Goal: Task Accomplishment & Management: Manage account settings

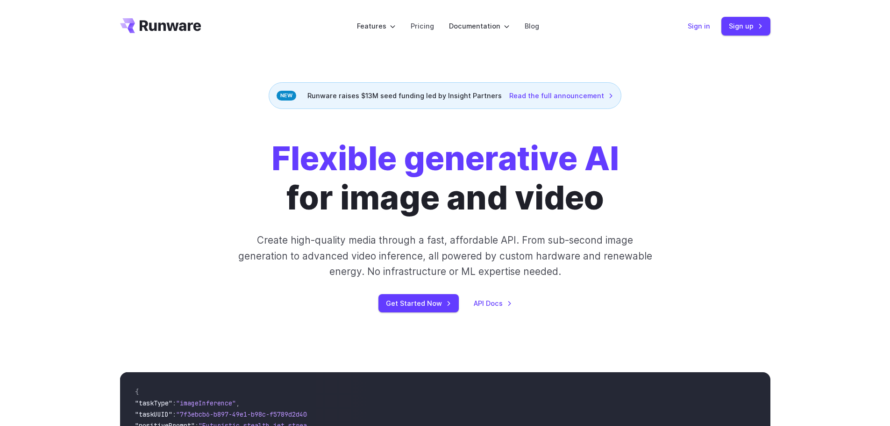
click at [694, 26] on link "Sign in" at bounding box center [699, 26] width 22 height 11
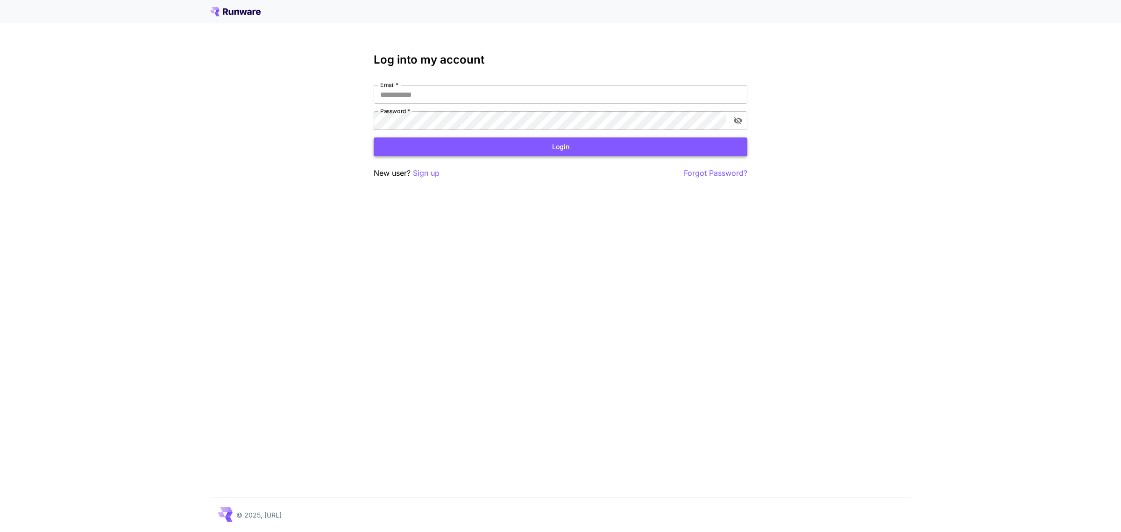
type input "**********"
click at [502, 149] on button "Login" at bounding box center [561, 146] width 374 height 19
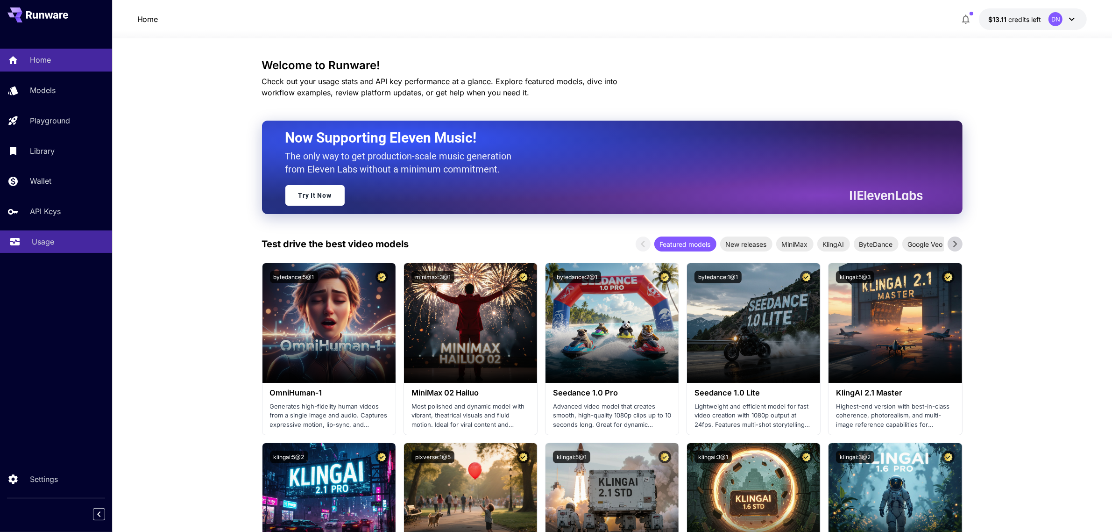
click at [40, 233] on link "Usage" at bounding box center [56, 241] width 112 height 23
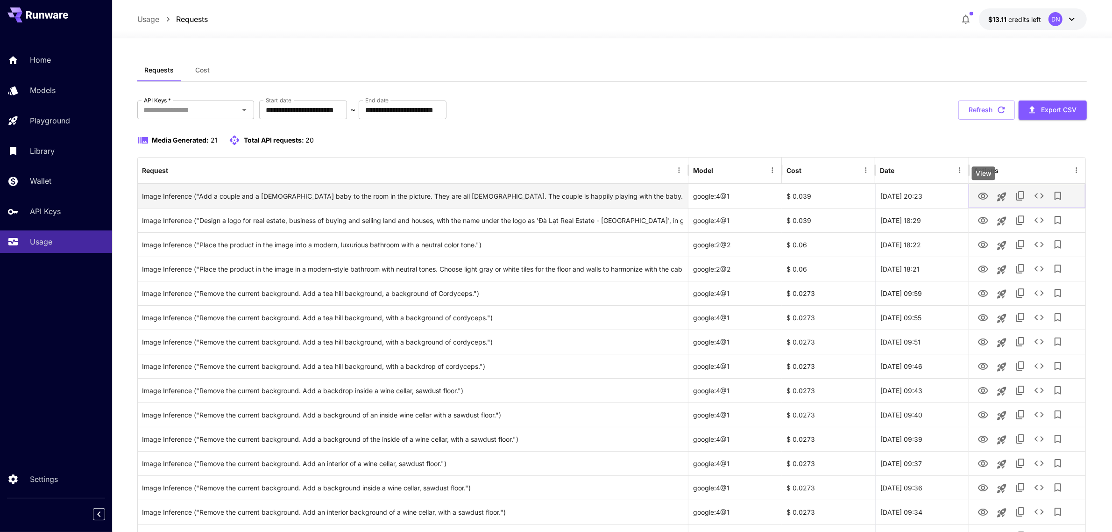
click at [984, 195] on icon "View" at bounding box center [983, 196] width 11 height 11
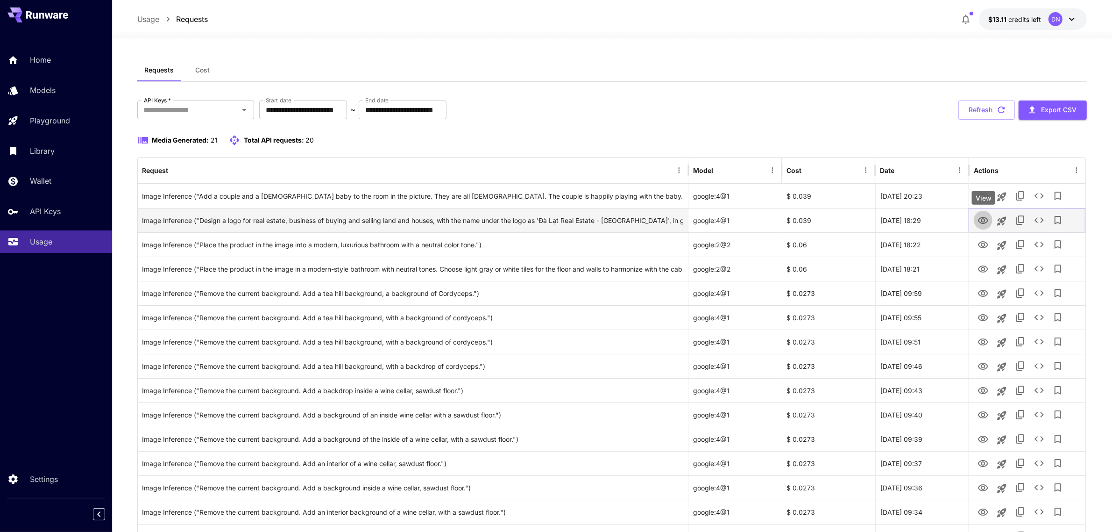
click at [986, 224] on icon "View" at bounding box center [983, 220] width 11 height 11
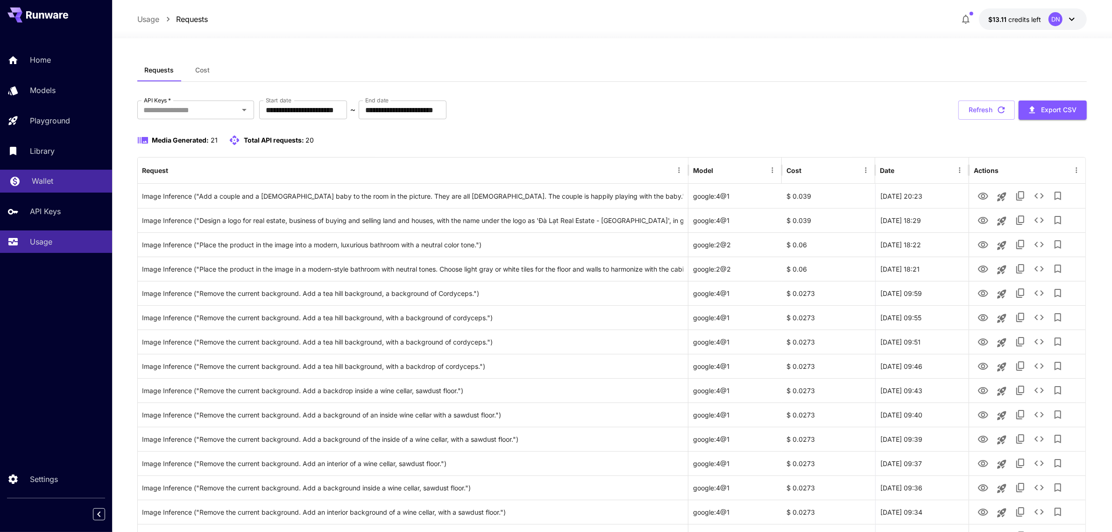
click at [48, 181] on p "Wallet" at bounding box center [42, 180] width 21 height 11
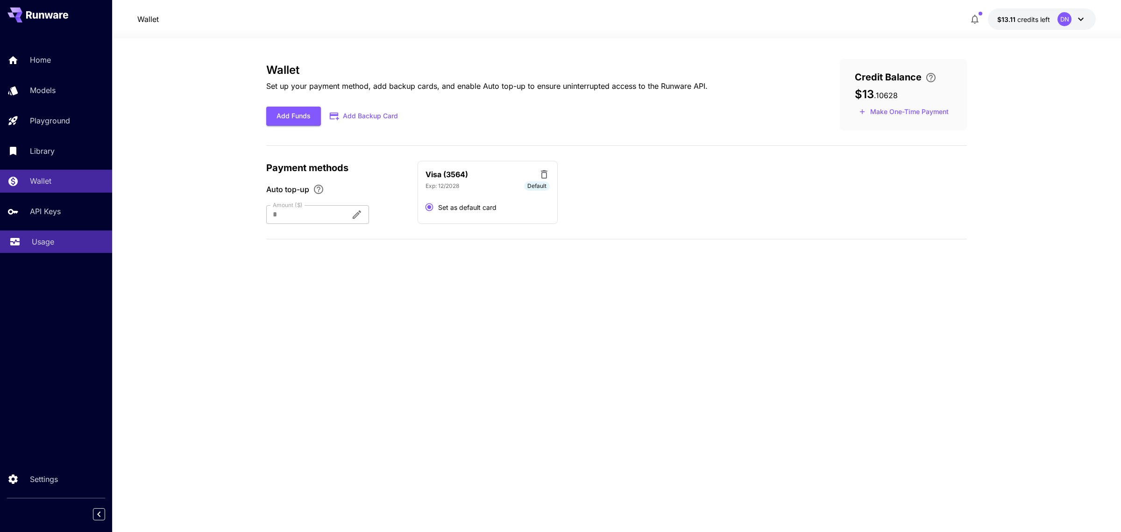
click at [49, 243] on p "Usage" at bounding box center [43, 241] width 22 height 11
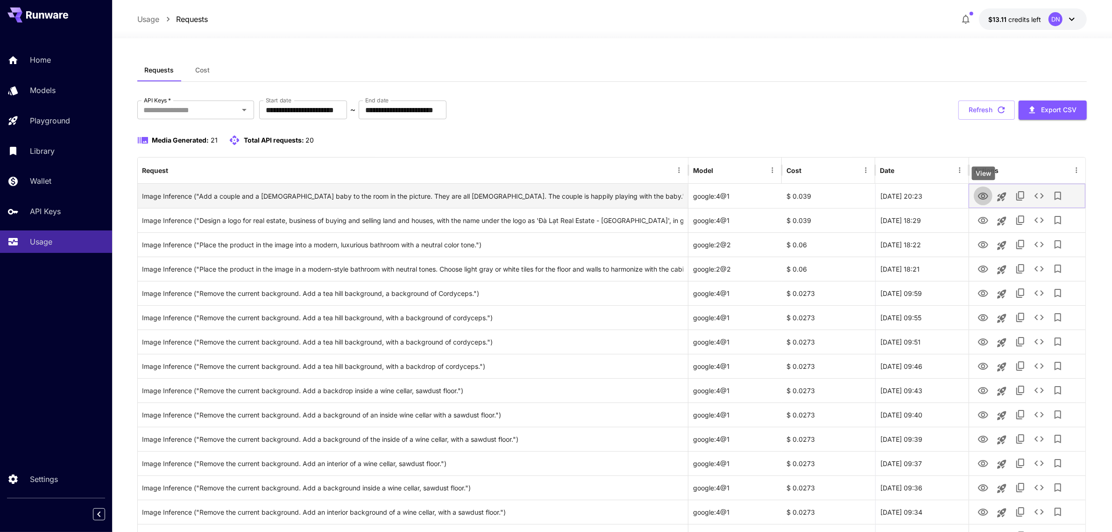
click at [984, 199] on icon "View" at bounding box center [983, 196] width 11 height 11
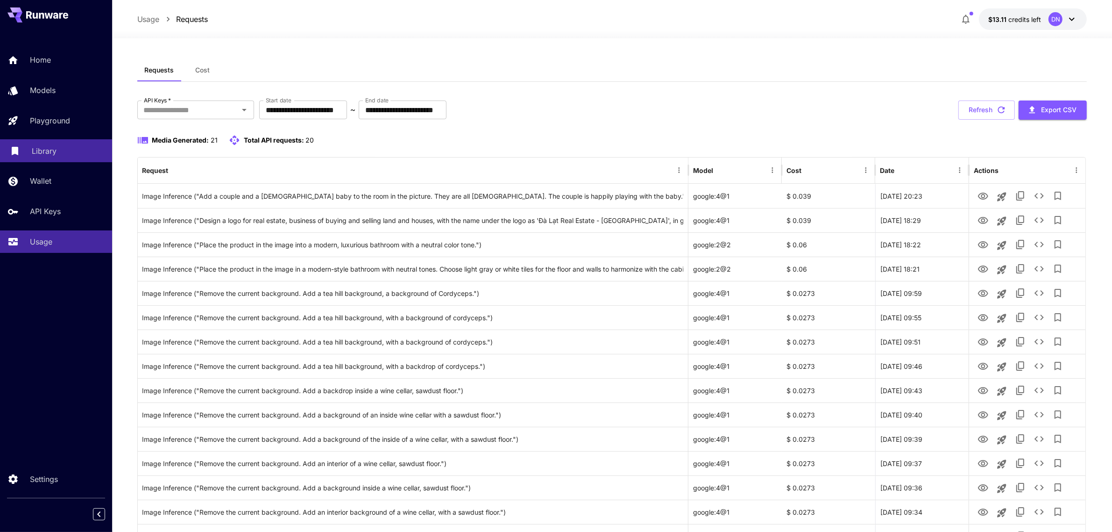
click at [54, 149] on p "Library" at bounding box center [44, 150] width 25 height 11
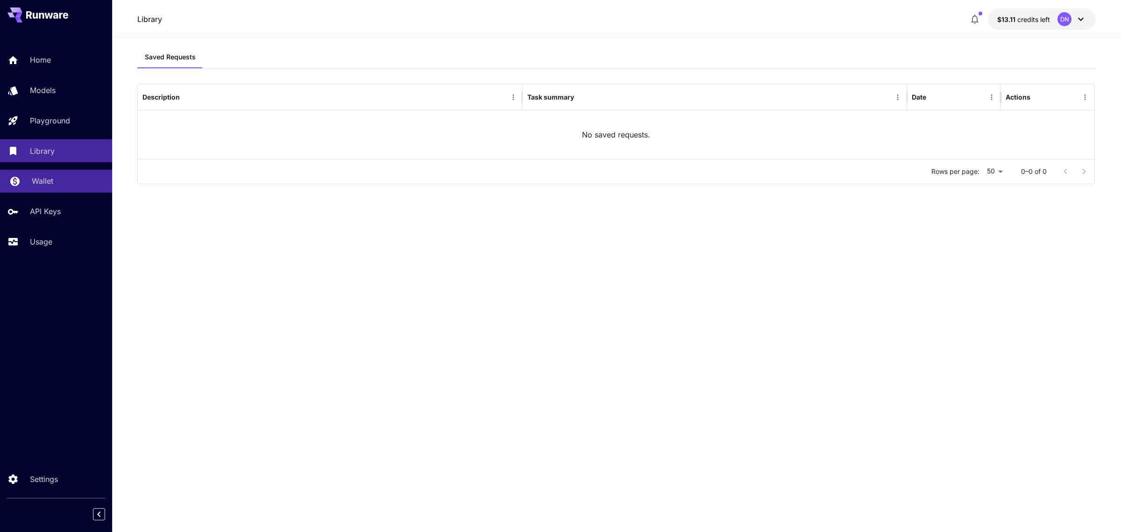
click at [51, 186] on p "Wallet" at bounding box center [42, 180] width 21 height 11
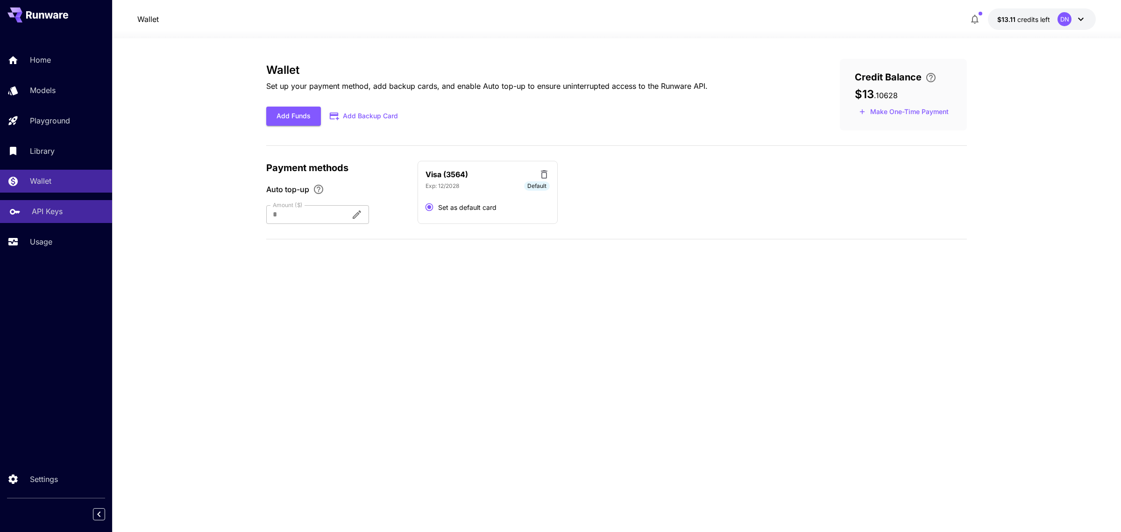
click at [46, 216] on p "API Keys" at bounding box center [47, 211] width 31 height 11
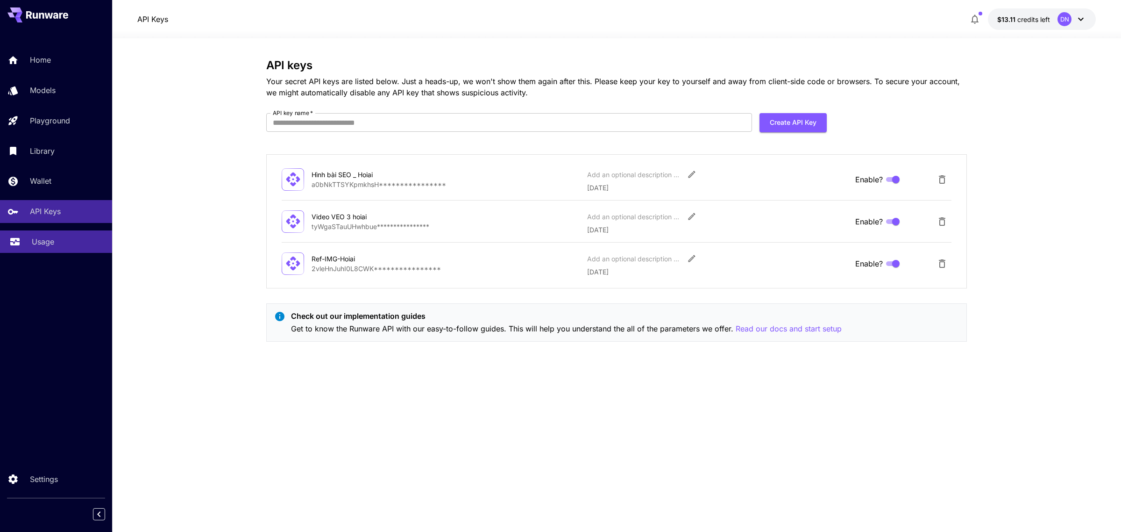
click at [26, 238] on link "Usage" at bounding box center [56, 241] width 112 height 23
